Goal: Navigation & Orientation: Find specific page/section

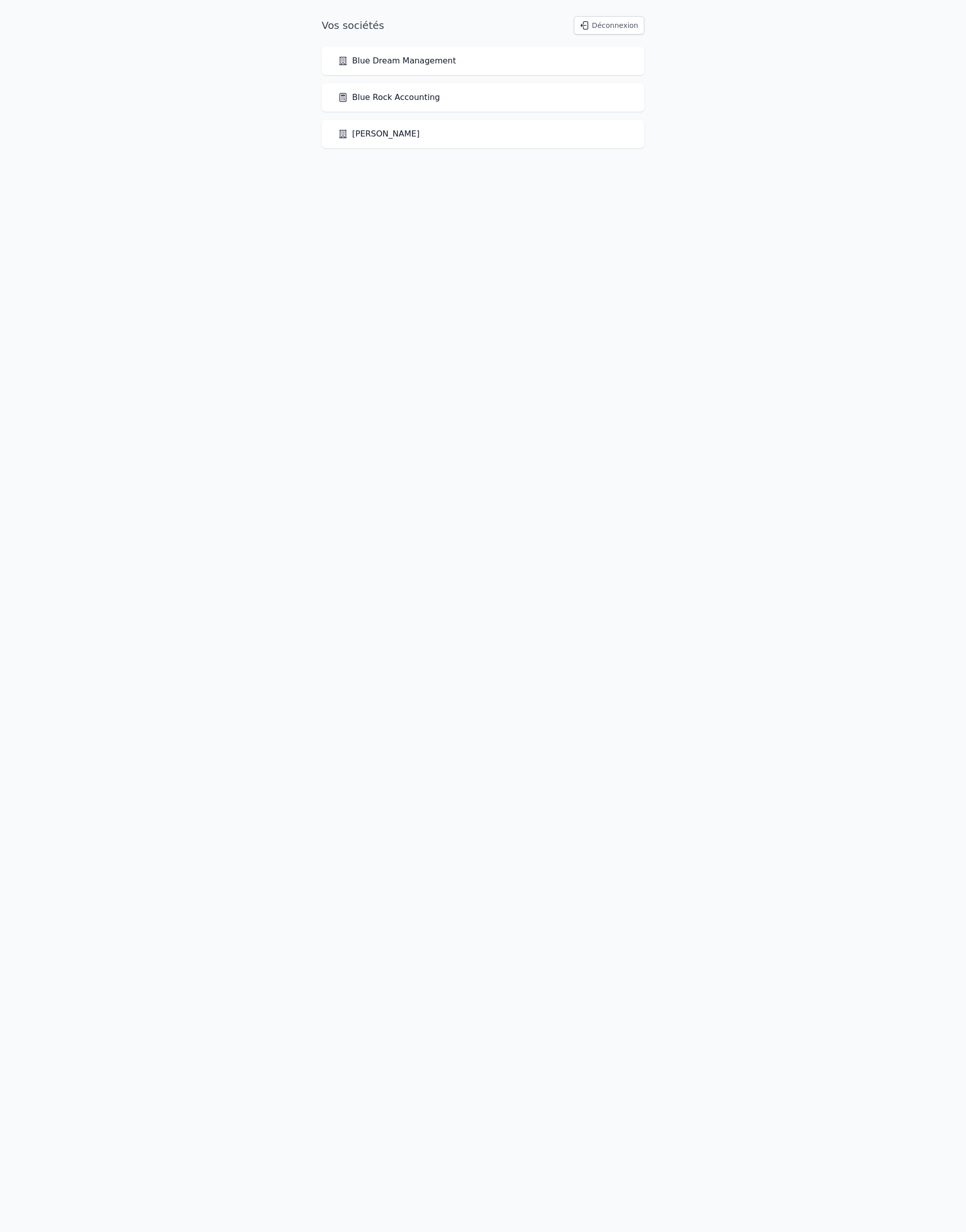
click at [440, 104] on link "Blue Rock Accounting" at bounding box center [388, 97] width 102 height 12
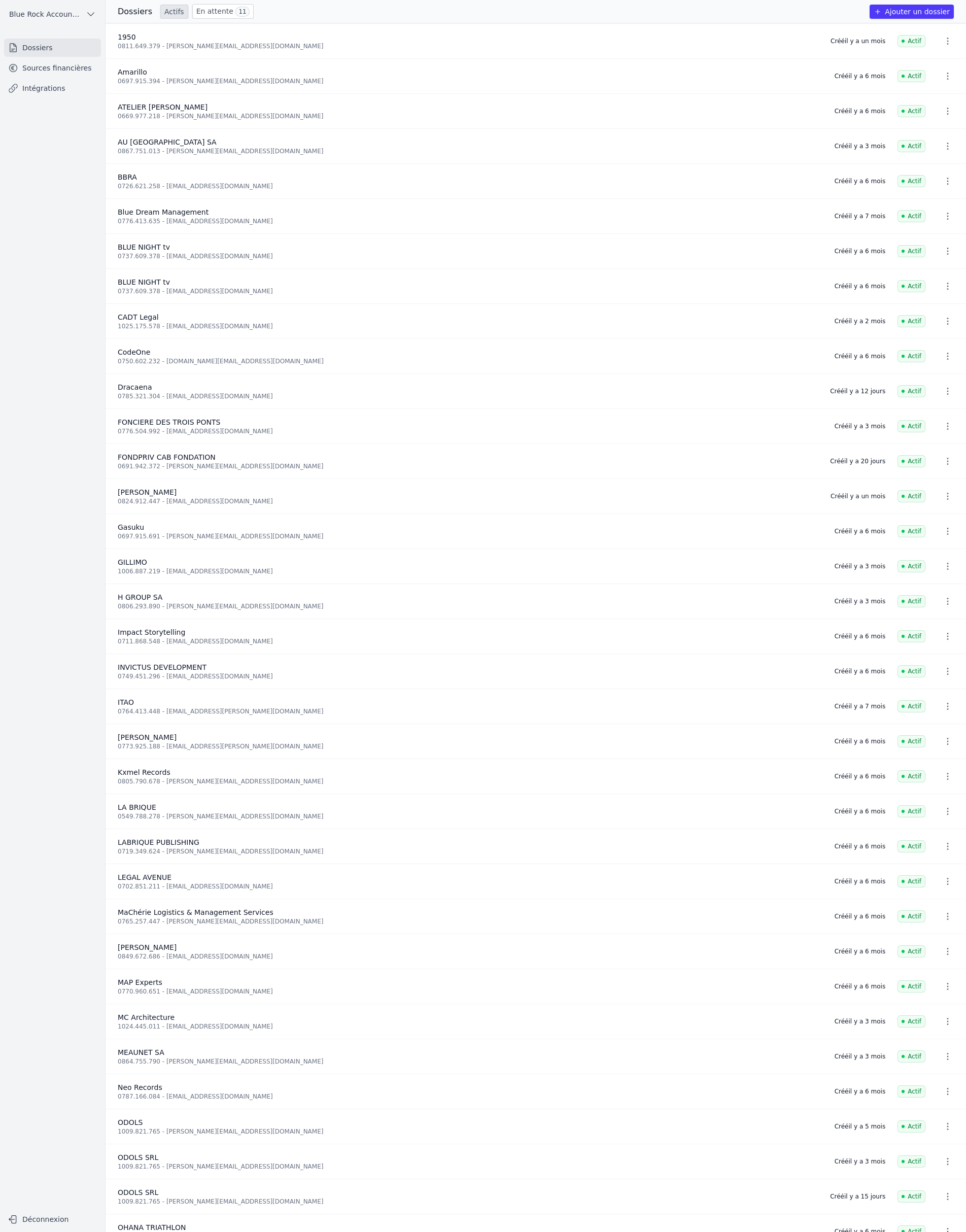
click at [82, 77] on link "Sources financières" at bounding box center [52, 68] width 97 height 18
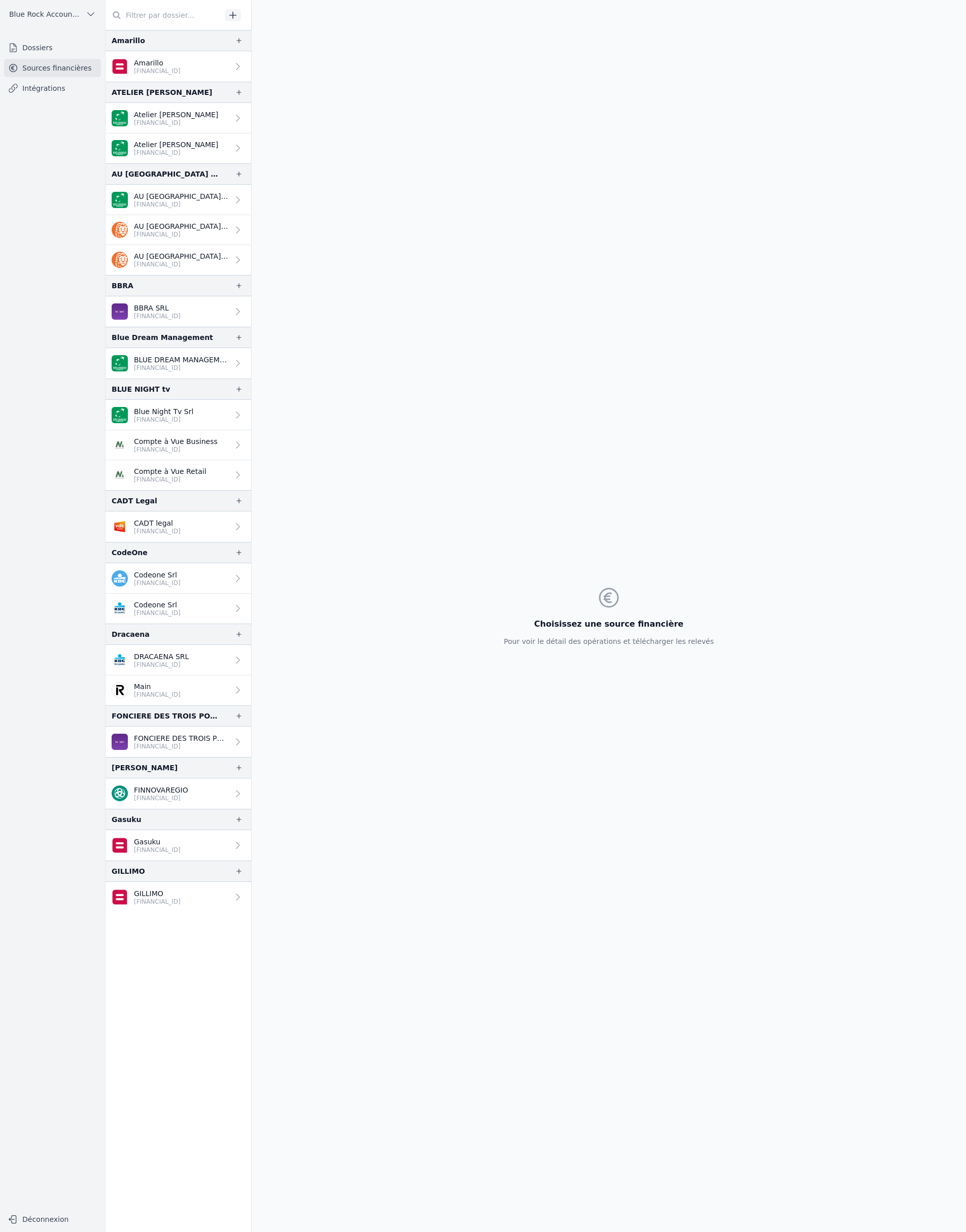
click at [251, 460] on link "Compte à Vue Business [FINANCIAL_ID]" at bounding box center [178, 445] width 146 height 30
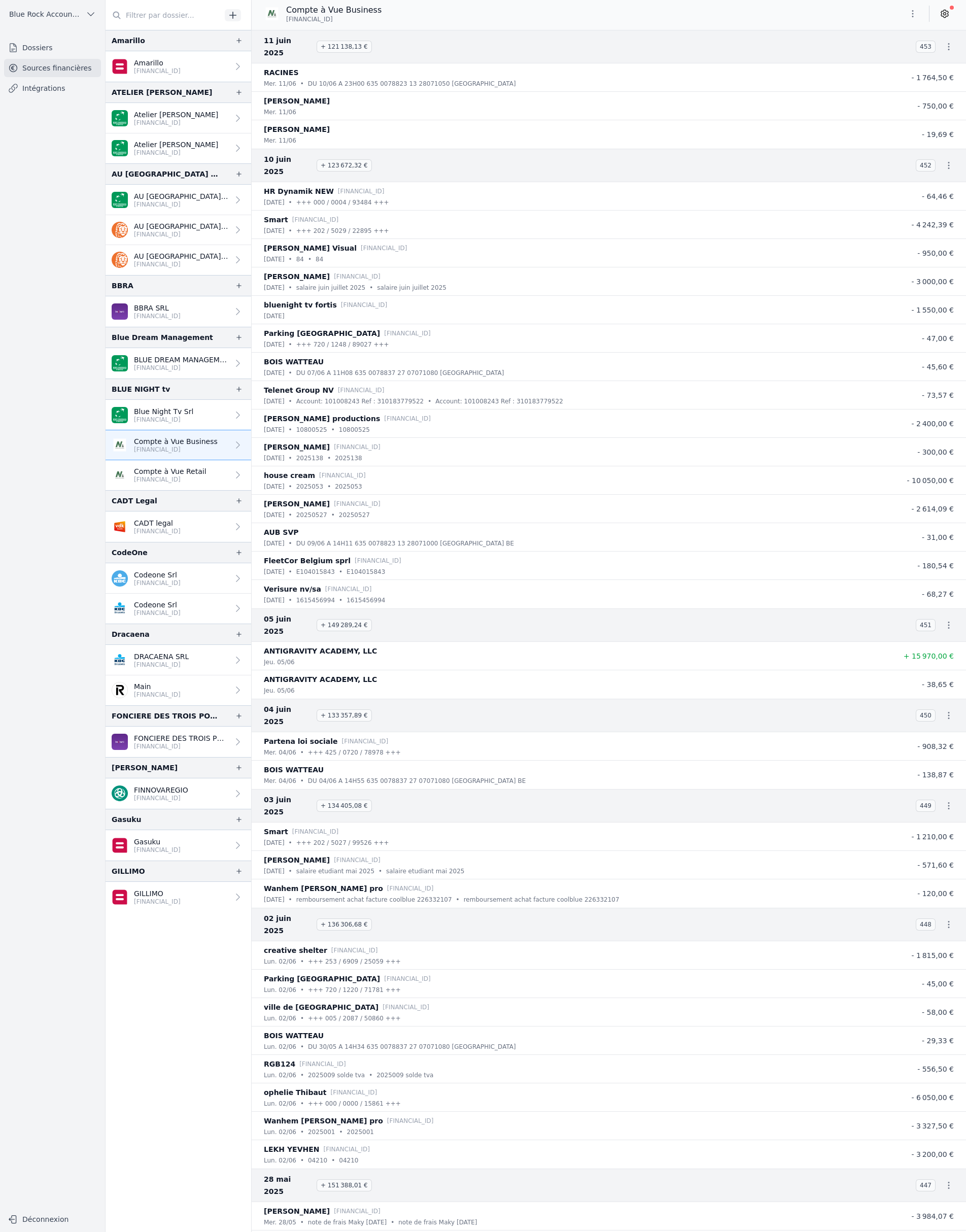
click at [251, 511] on div "CADT Legal" at bounding box center [178, 501] width 146 height 21
click at [251, 490] on link "Compte à Vue Retail [FINANCIAL_ID]" at bounding box center [178, 475] width 146 height 30
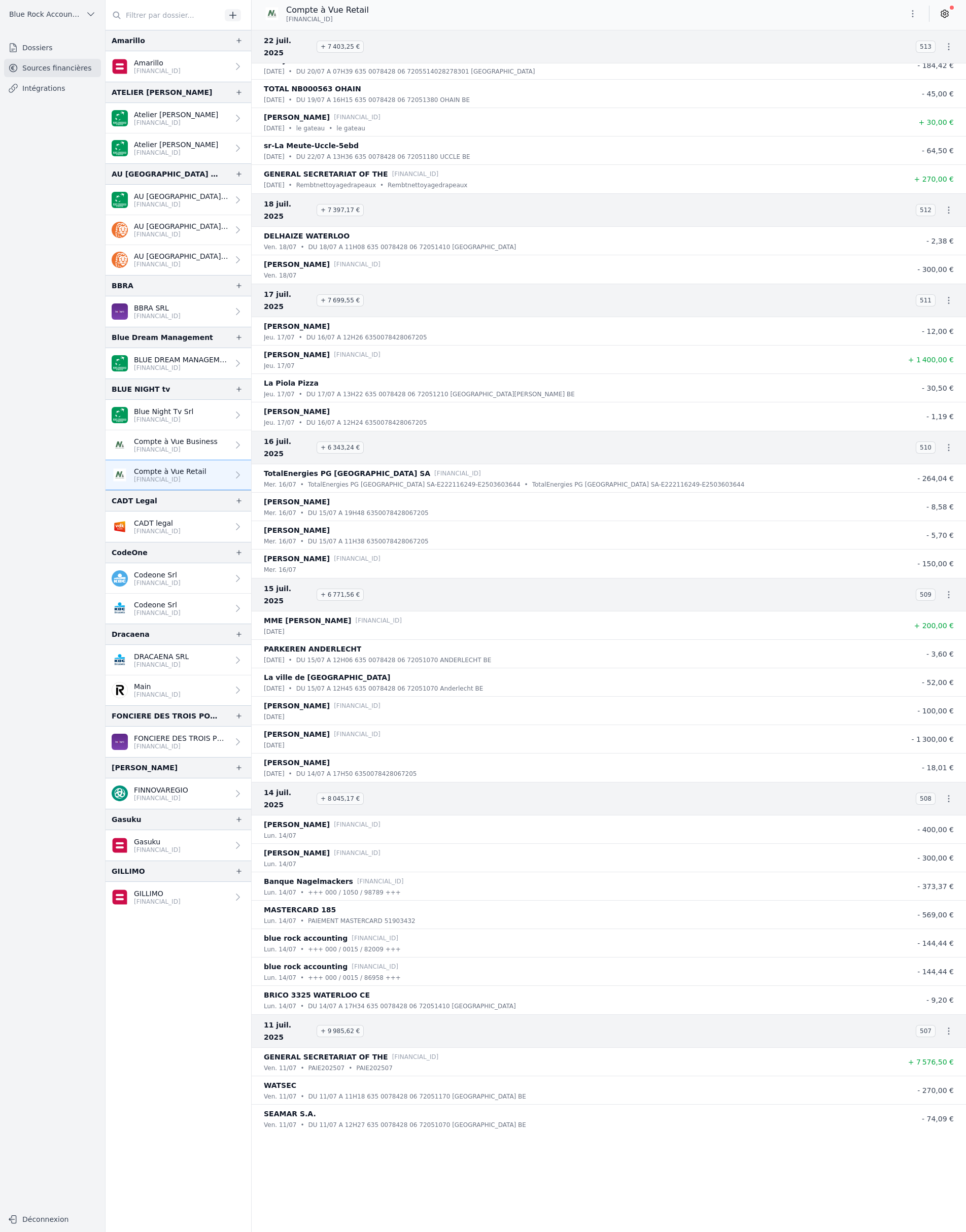
scroll to position [6120, 0]
click at [251, 460] on link "Compte à Vue Business [FINANCIAL_ID]" at bounding box center [178, 445] width 146 height 30
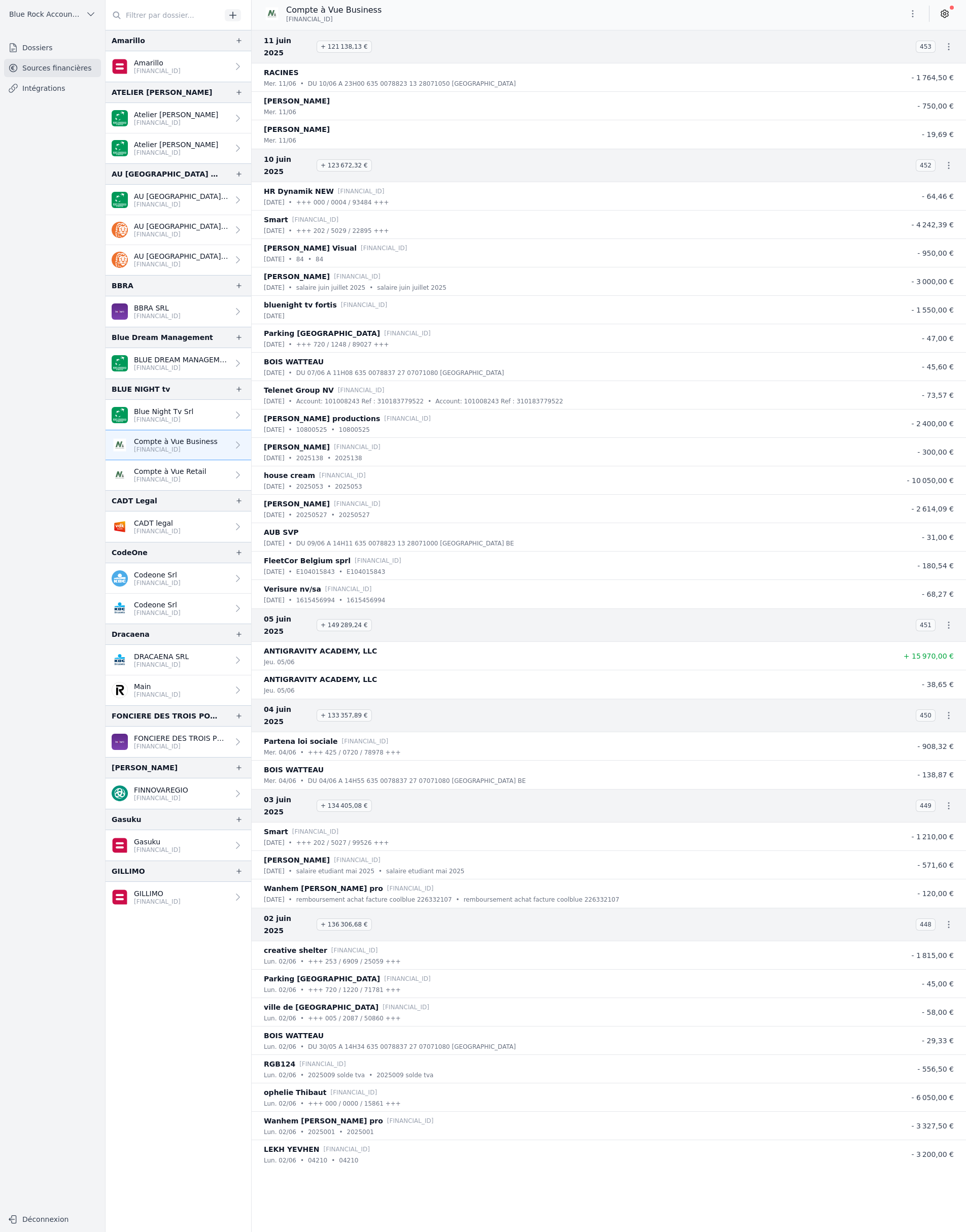
click at [193, 417] on p "Blue Night Tv Srl" at bounding box center [163, 411] width 59 height 10
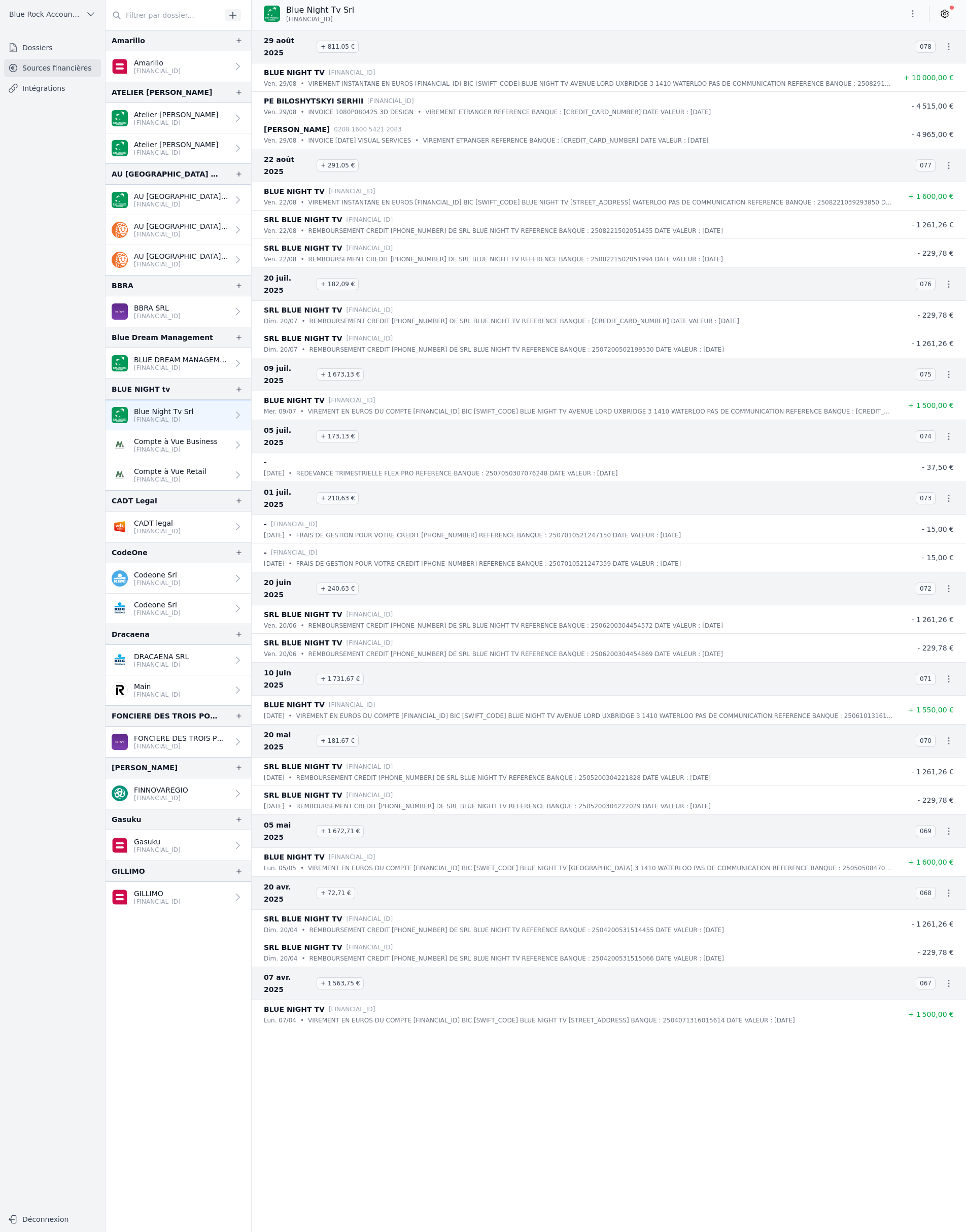
click at [218, 447] on p "Compte à Vue Business" at bounding box center [175, 441] width 84 height 10
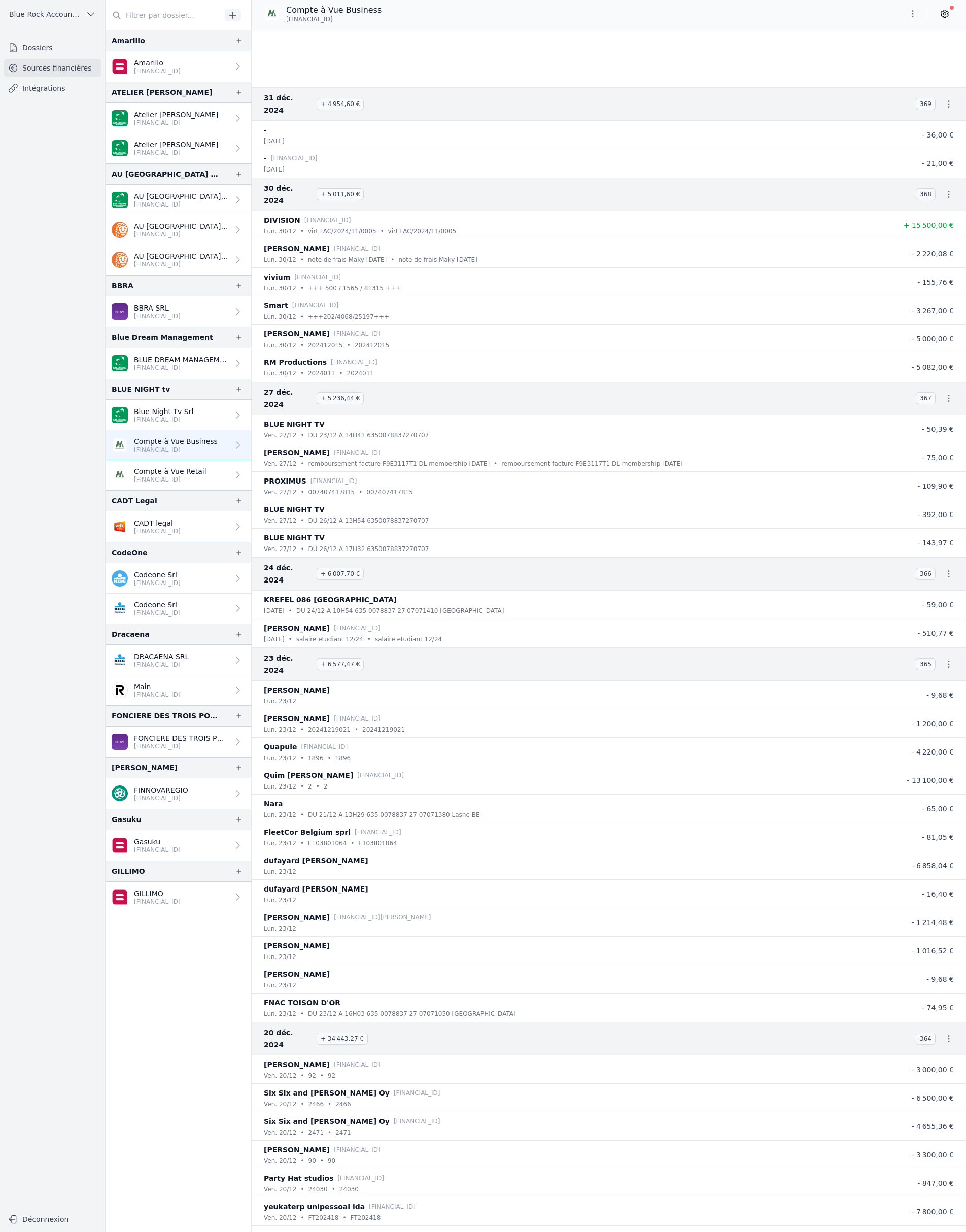
scroll to position [17309, 0]
